Goal: Task Accomplishment & Management: Manage account settings

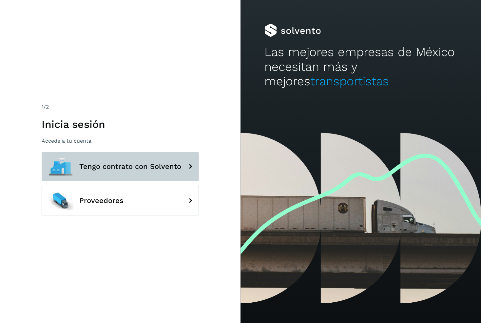
click at [145, 158] on button "Tengo contrato con Solvento" at bounding box center [120, 167] width 157 height 30
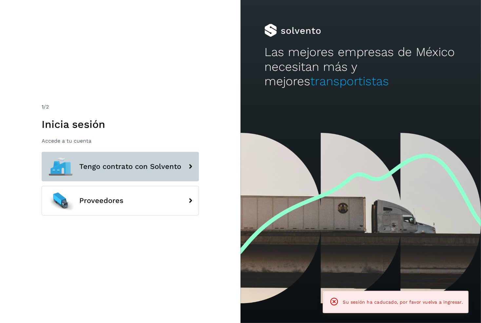
click at [172, 171] on button "Tengo contrato con Solvento" at bounding box center [120, 167] width 157 height 30
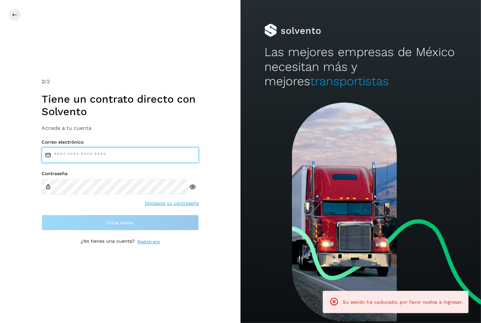
type input "**********"
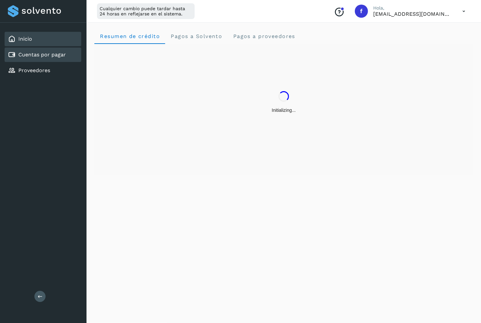
click at [58, 59] on div "Cuentas por pagar" at bounding box center [43, 55] width 77 height 14
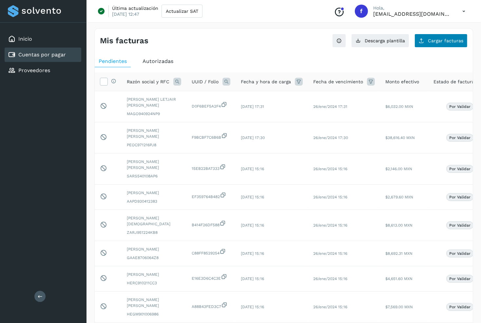
click at [432, 40] on span "Cargar facturas" at bounding box center [445, 40] width 35 height 5
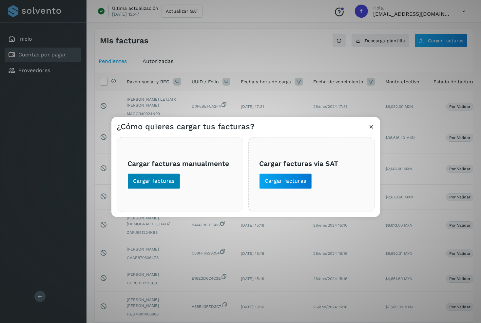
click at [153, 185] on span "Cargar facturas" at bounding box center [154, 180] width 42 height 7
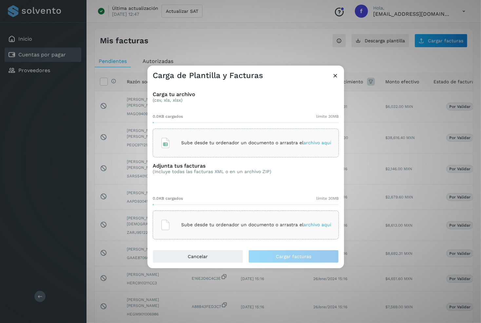
click at [197, 152] on div "Sube desde tu ordenador un documento o arrastra el archivo aquí" at bounding box center [246, 143] width 186 height 29
click at [208, 217] on div "Sube desde tu ordenador un documento o arrastra el archivo aquí" at bounding box center [245, 225] width 171 height 18
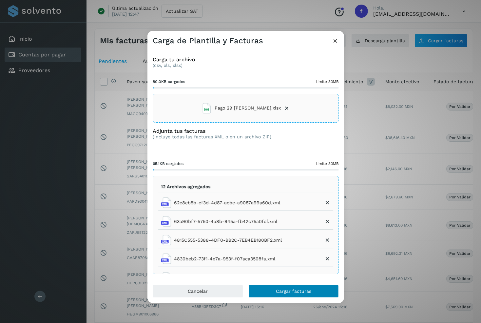
click at [319, 289] on button "Cargar facturas" at bounding box center [294, 291] width 90 height 13
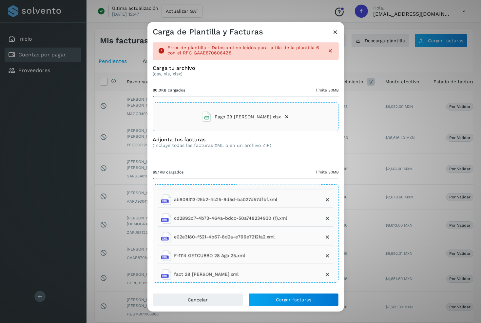
scroll to position [143, 0]
click at [208, 296] on button "Cancelar" at bounding box center [198, 299] width 90 height 13
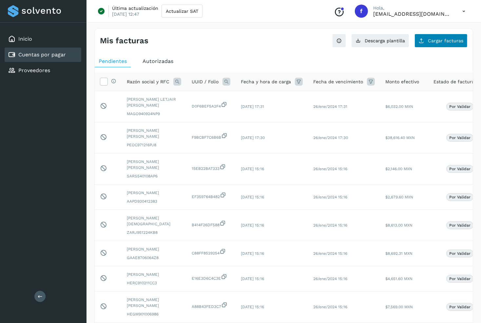
click at [440, 38] on span "Cargar facturas" at bounding box center [445, 40] width 35 height 5
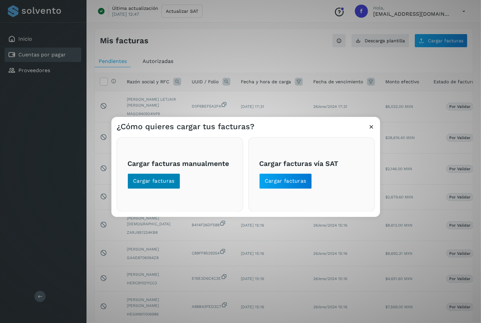
click at [150, 178] on span "Cargar facturas" at bounding box center [154, 180] width 42 height 7
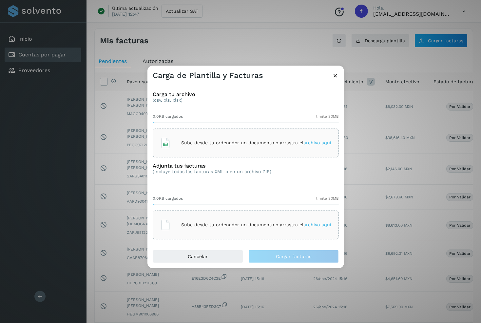
click at [200, 145] on p "Sube desde tu ordenador un documento o arrastra el archivo aquí" at bounding box center [256, 143] width 150 height 6
click at [216, 217] on div "Sube desde tu ordenador un documento o arrastra el archivo aquí" at bounding box center [245, 225] width 171 height 18
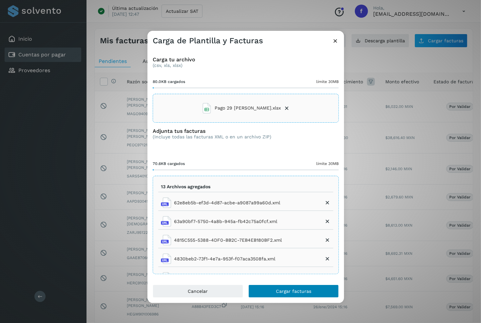
click at [284, 289] on span "Cargar facturas" at bounding box center [293, 291] width 35 height 5
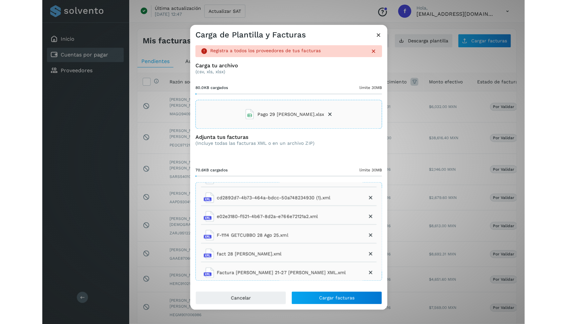
scroll to position [162, 0]
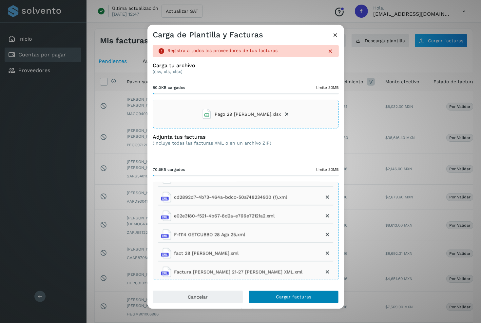
click at [286, 296] on span "Cargar facturas" at bounding box center [293, 297] width 35 height 5
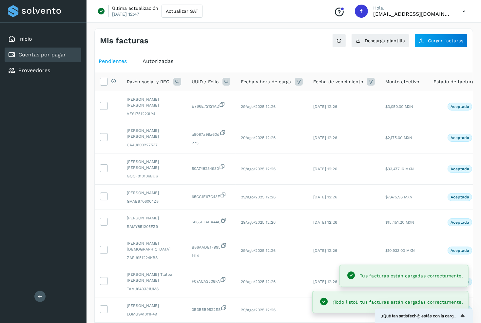
click at [370, 79] on icon at bounding box center [371, 82] width 8 height 8
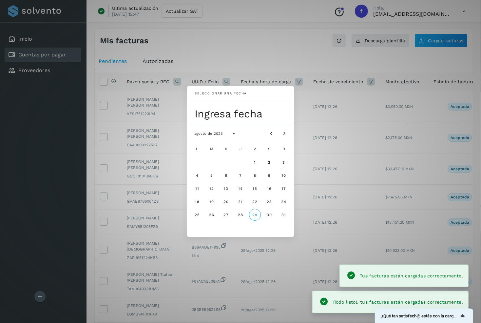
click at [322, 81] on div "Seleccionar una fecha Ingresa fecha agosto de 2025 L M X J V S D 1 2 3 4 5 6 7 …" at bounding box center [240, 161] width 481 height 323
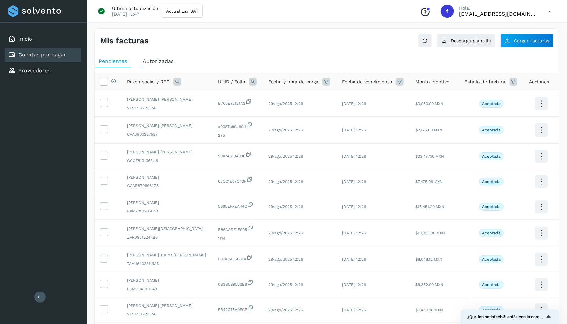
click at [481, 83] on icon at bounding box center [513, 82] width 8 height 8
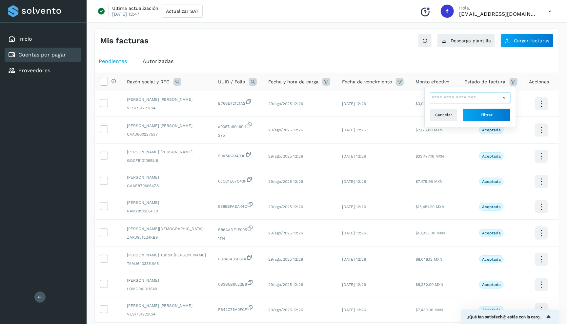
click at [462, 92] on input "text" at bounding box center [465, 97] width 71 height 10
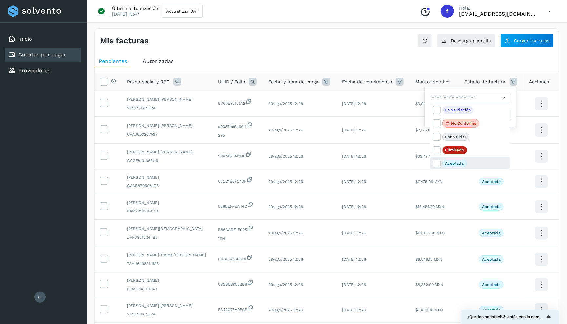
click at [456, 163] on p "Aceptada" at bounding box center [454, 163] width 19 height 5
click at [436, 164] on icon at bounding box center [436, 163] width 7 height 7
type input "**********"
click at [475, 91] on div at bounding box center [283, 162] width 567 height 324
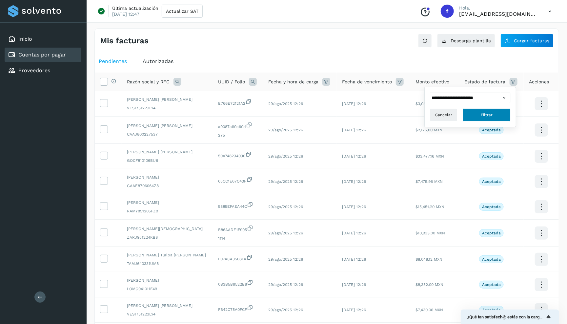
click at [475, 108] on button "Filtrar" at bounding box center [487, 114] width 48 height 13
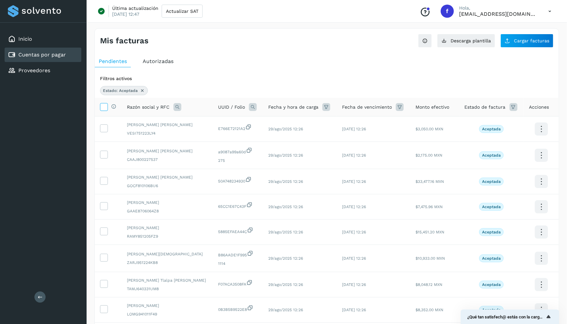
click at [102, 104] on icon at bounding box center [103, 106] width 7 height 7
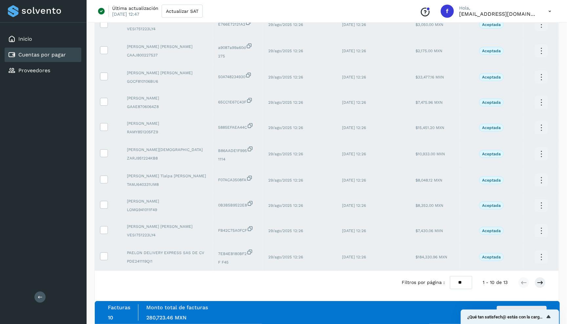
scroll to position [104, 0]
select select "**"
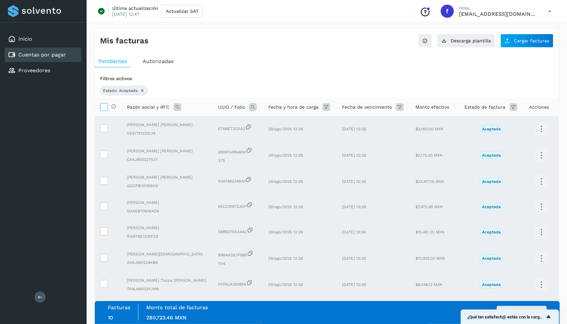
click at [104, 104] on icon at bounding box center [103, 106] width 7 height 7
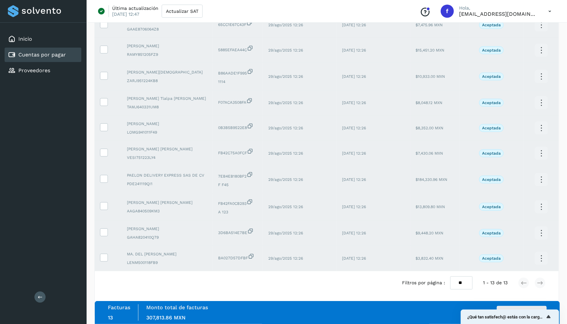
scroll to position [181, 0]
click at [481, 306] on button "Autorizar facturas" at bounding box center [522, 312] width 50 height 13
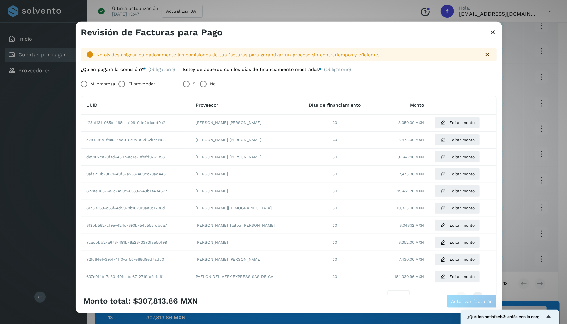
click at [99, 81] on label "Mi empresa" at bounding box center [103, 83] width 24 height 13
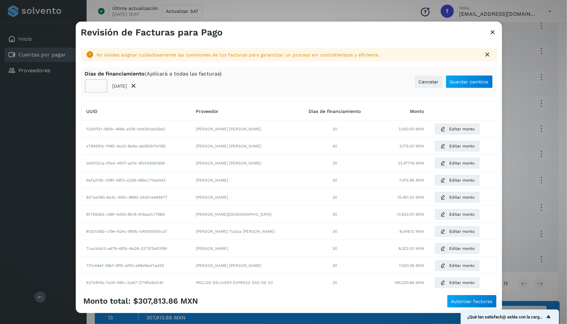
click at [95, 86] on input "**" at bounding box center [96, 85] width 22 height 13
type input "**"
click at [198, 82] on div "** [DATE]" at bounding box center [153, 85] width 137 height 13
click at [466, 79] on span "Guardar cambios" at bounding box center [469, 81] width 39 height 5
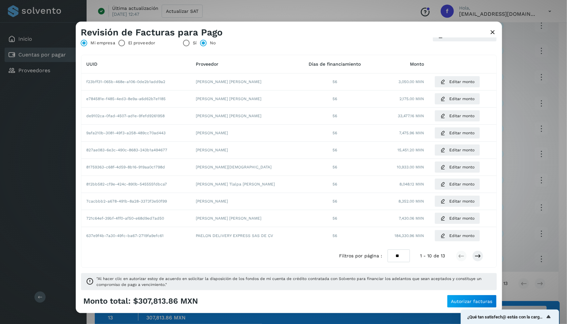
scroll to position [41, 0]
select select "**"
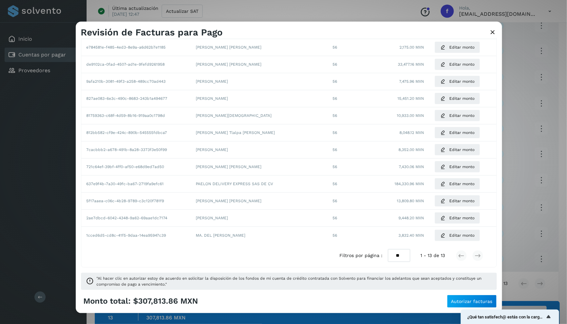
scroll to position [92, 0]
click at [455, 297] on button "Autorizar facturas" at bounding box center [472, 300] width 50 height 13
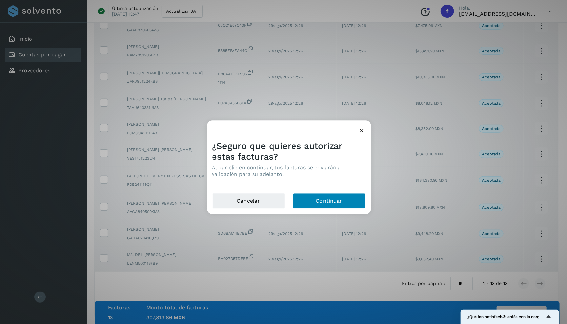
click at [348, 202] on button "Continuar" at bounding box center [329, 201] width 73 height 16
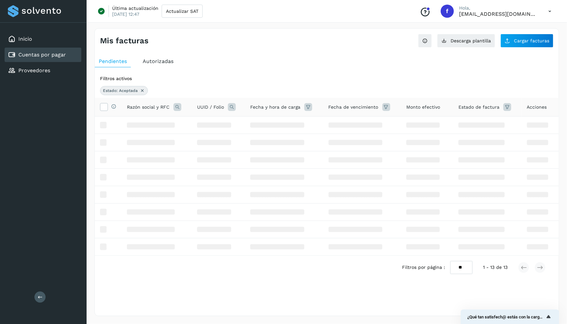
scroll to position [0, 0]
click at [481, 108] on icon at bounding box center [507, 107] width 8 height 8
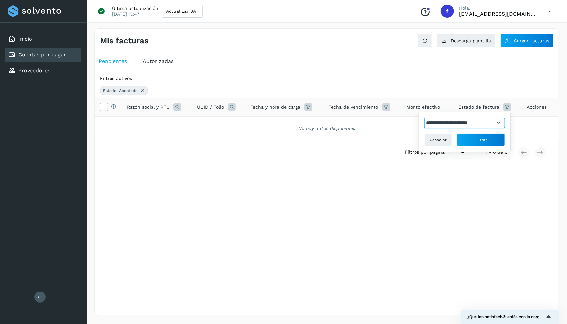
click at [470, 120] on input "**********" at bounding box center [459, 122] width 71 height 10
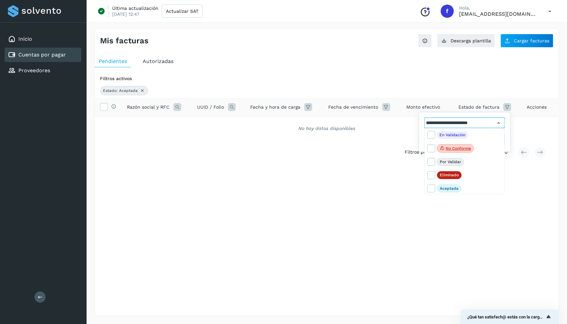
scroll to position [29, 0]
click at [429, 189] on icon at bounding box center [431, 188] width 7 height 7
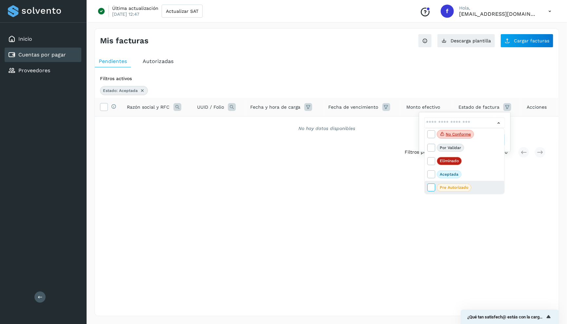
scroll to position [14, 0]
click at [429, 189] on icon at bounding box center [431, 187] width 7 height 7
type input "**********"
click at [481, 115] on div at bounding box center [283, 162] width 567 height 324
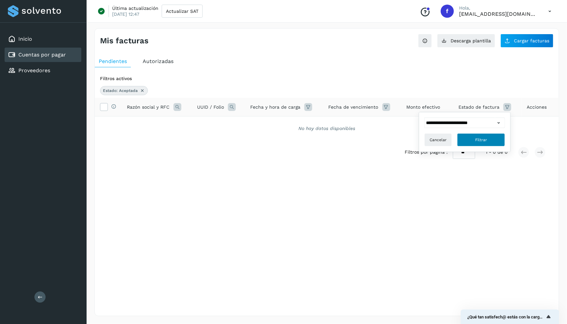
click at [481, 133] on button "Filtrar" at bounding box center [481, 139] width 48 height 13
select select "**"
